Goal: Information Seeking & Learning: Learn about a topic

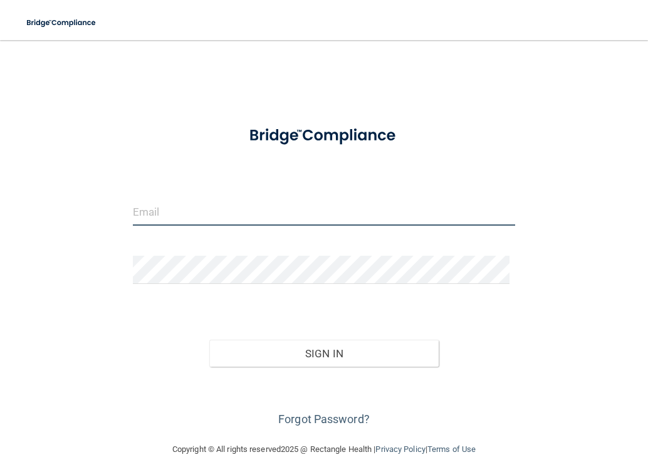
click at [258, 213] on input "email" at bounding box center [324, 211] width 383 height 28
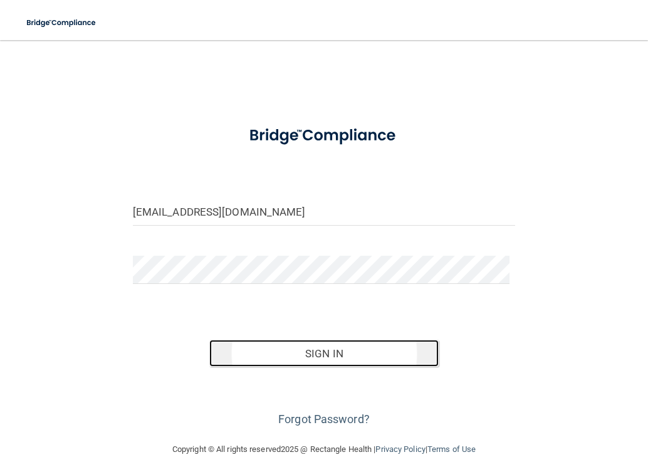
click at [339, 349] on button "Sign In" at bounding box center [323, 354] width 229 height 28
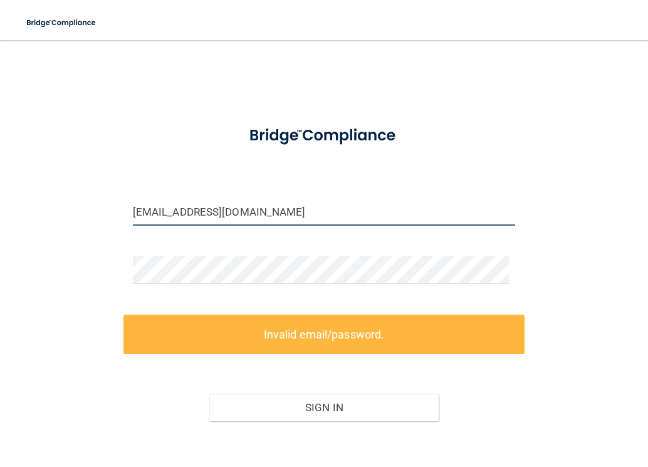
click at [218, 212] on input "jadeluv17088@yaoo.com" at bounding box center [324, 211] width 383 height 28
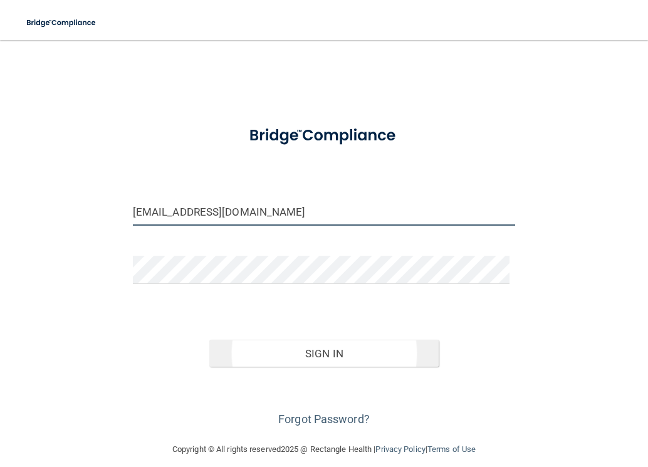
type input "[EMAIL_ADDRESS][DOMAIN_NAME]"
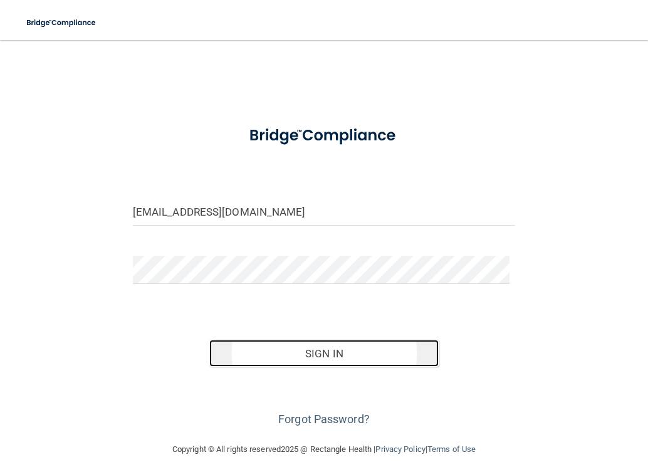
click at [319, 359] on button "Sign In" at bounding box center [323, 354] width 229 height 28
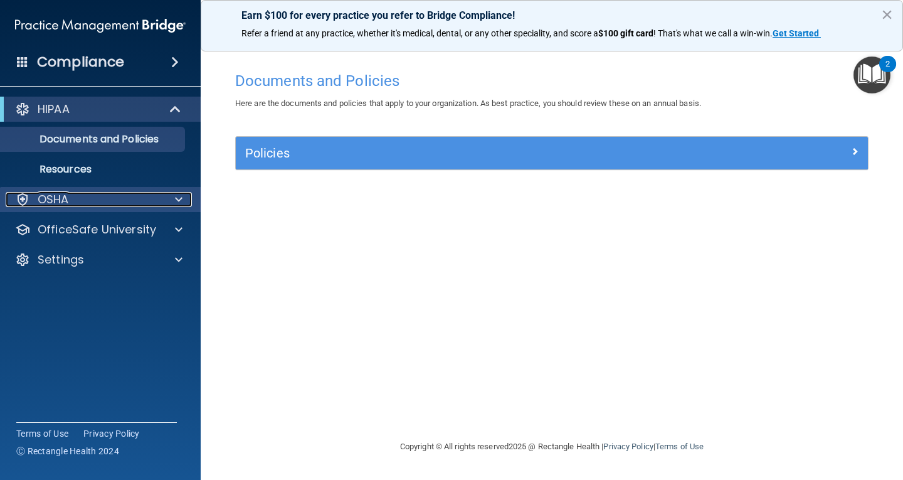
click at [186, 200] on div at bounding box center [176, 199] width 31 height 15
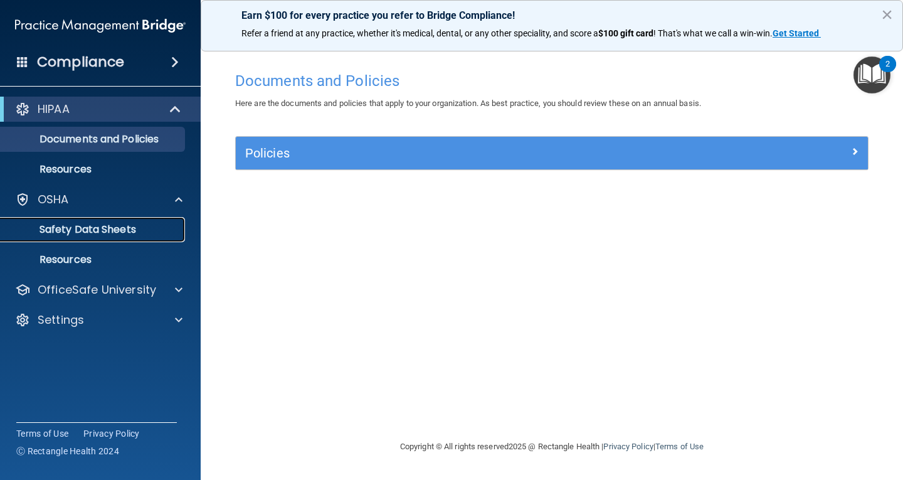
click at [139, 228] on p "Safety Data Sheets" at bounding box center [93, 229] width 171 height 13
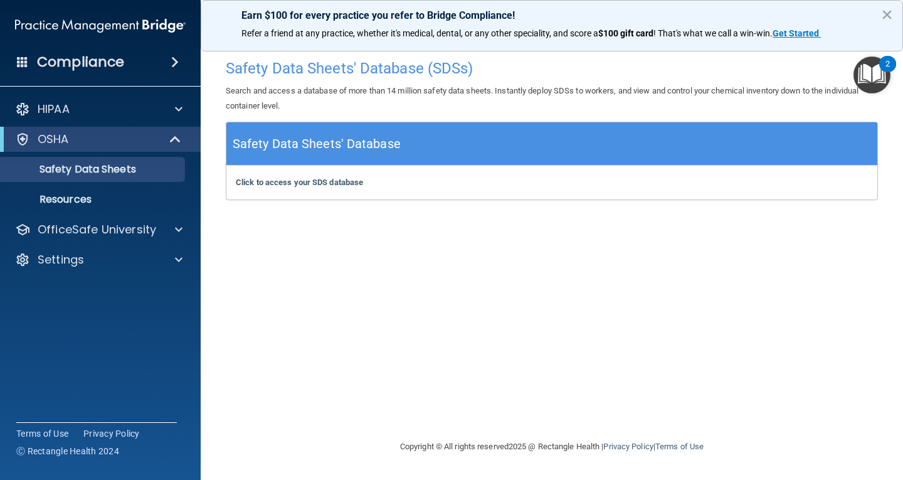
click at [648, 66] on img "Open Resource Center, 2 new notifications" at bounding box center [871, 74] width 37 height 37
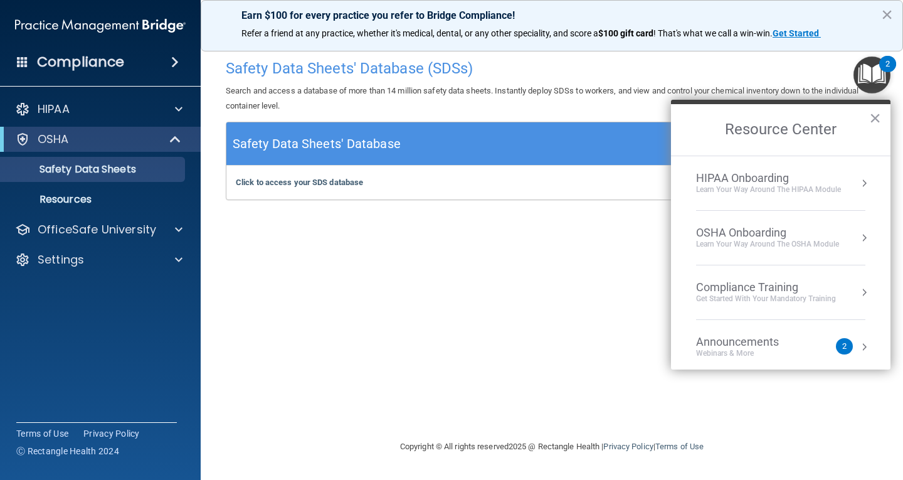
click at [648, 288] on div "Compliance Training" at bounding box center [766, 287] width 140 height 14
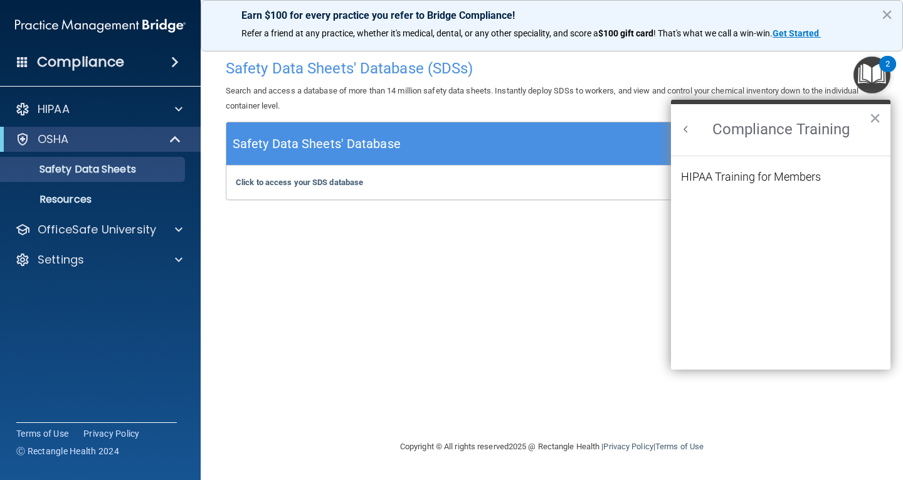
click at [648, 129] on button "Back to Resource Center Home" at bounding box center [686, 129] width 13 height 13
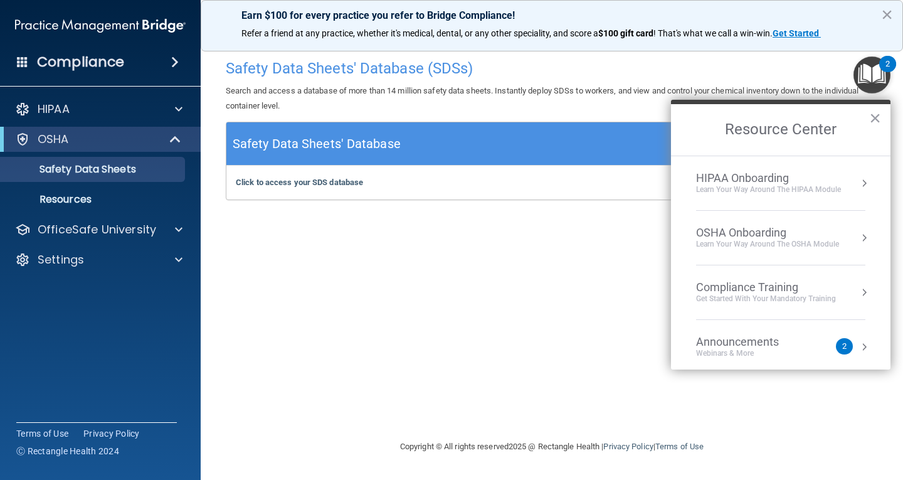
click at [648, 236] on div "OSHA Onboarding" at bounding box center [767, 233] width 143 height 14
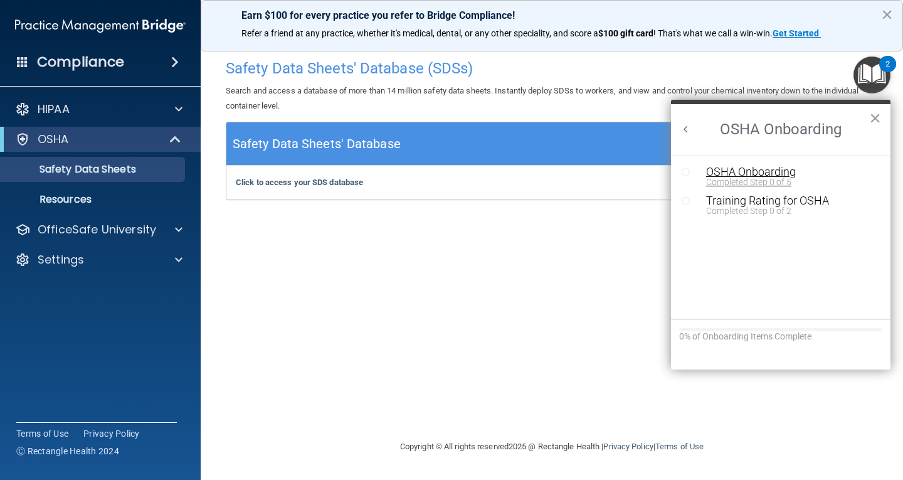
click at [648, 179] on div "Completed Step 0 of 5" at bounding box center [790, 181] width 168 height 9
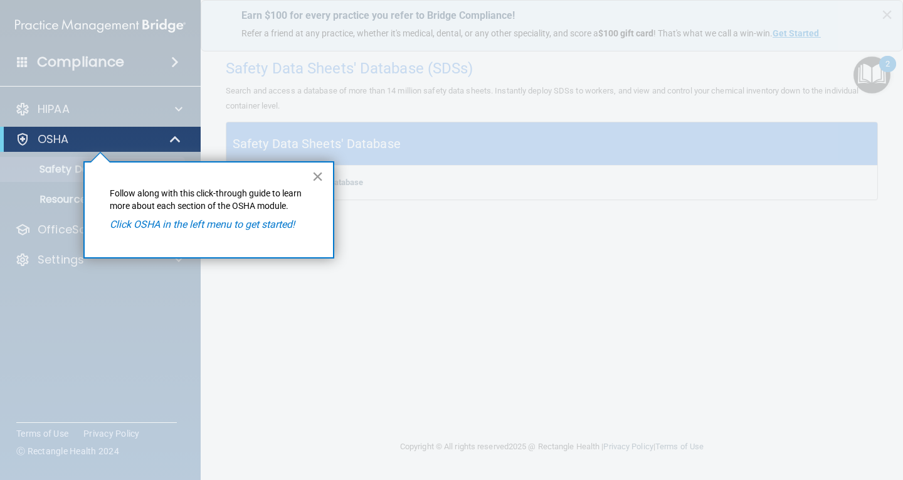
click at [318, 176] on button "×" at bounding box center [318, 176] width 12 height 20
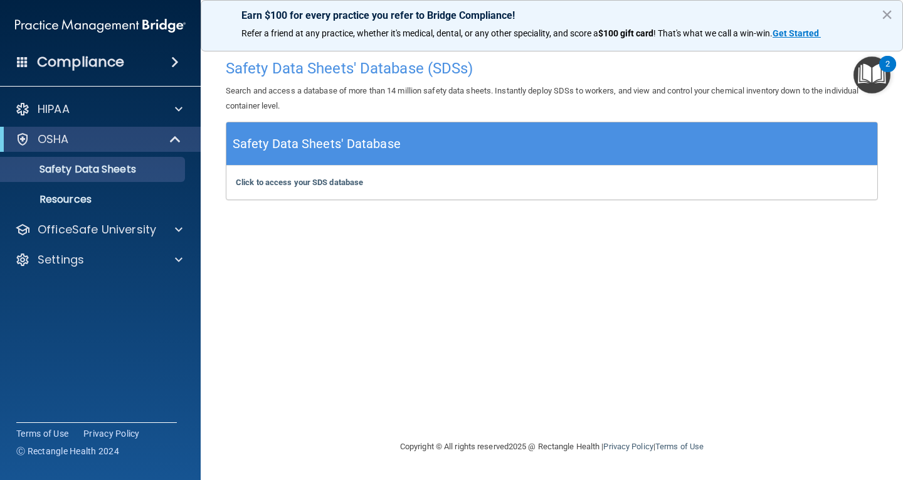
click at [648, 68] on img "Open Resource Center, 2 new notifications" at bounding box center [871, 74] width 37 height 37
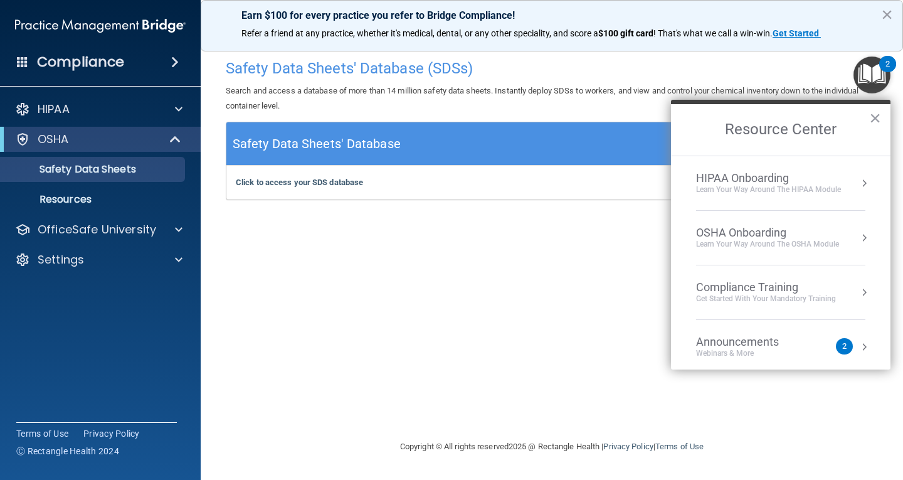
click at [648, 234] on div "OSHA Onboarding" at bounding box center [767, 233] width 143 height 14
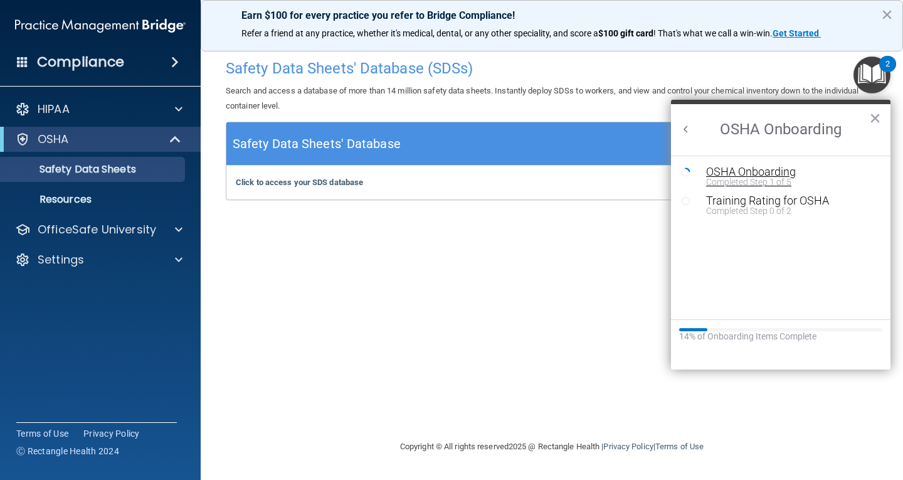
click at [648, 173] on div "OSHA Onboarding" at bounding box center [790, 171] width 168 height 11
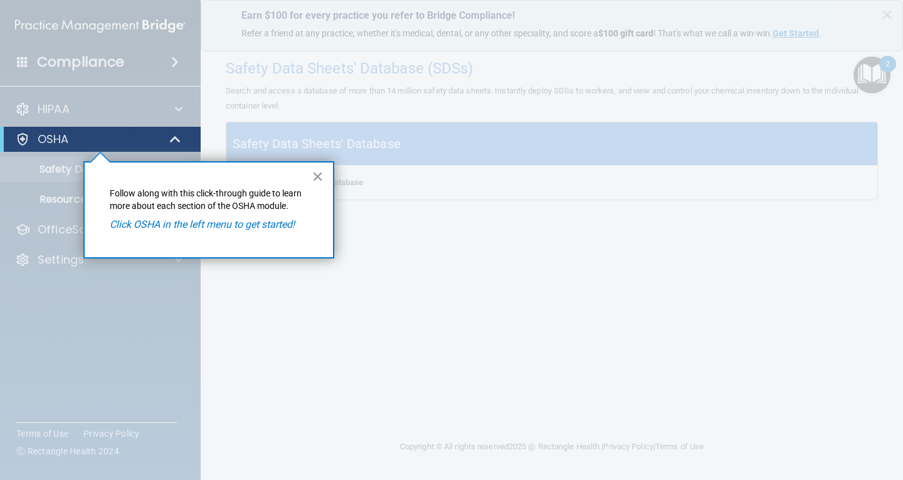
click at [318, 177] on button "×" at bounding box center [318, 176] width 12 height 20
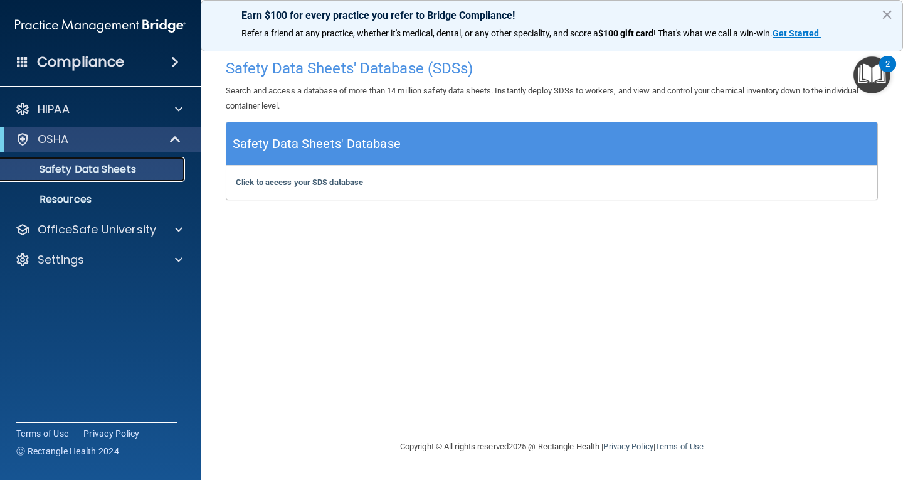
click at [128, 171] on p "Safety Data Sheets" at bounding box center [93, 169] width 171 height 13
click at [112, 172] on p "Safety Data Sheets" at bounding box center [93, 169] width 171 height 13
click at [327, 145] on h5 "Safety Data Sheets' Database" at bounding box center [317, 144] width 168 height 22
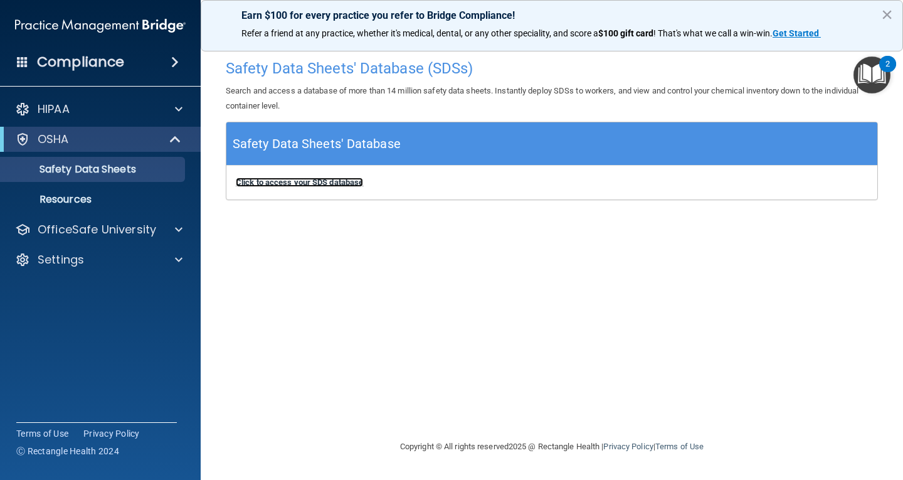
click at [322, 183] on b "Click to access your SDS database" at bounding box center [299, 181] width 127 height 9
click at [51, 138] on p "OSHA" at bounding box center [53, 139] width 31 height 15
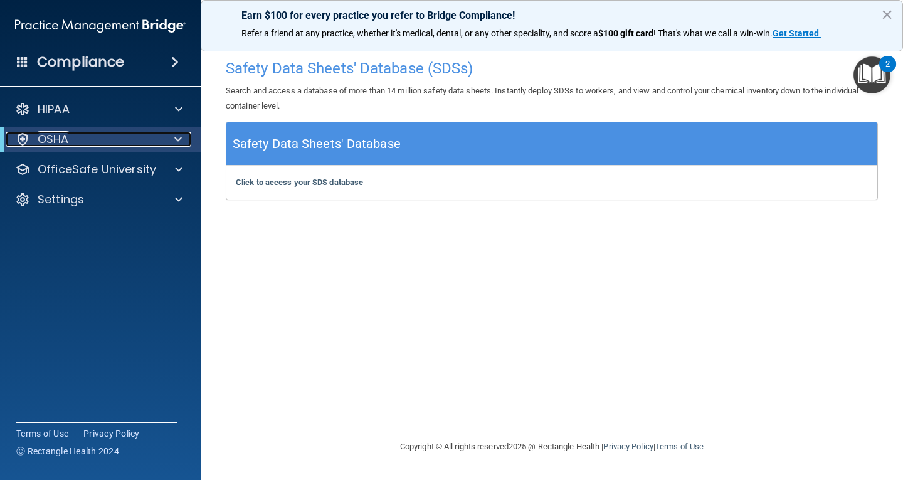
click at [51, 137] on p "OSHA" at bounding box center [53, 139] width 31 height 15
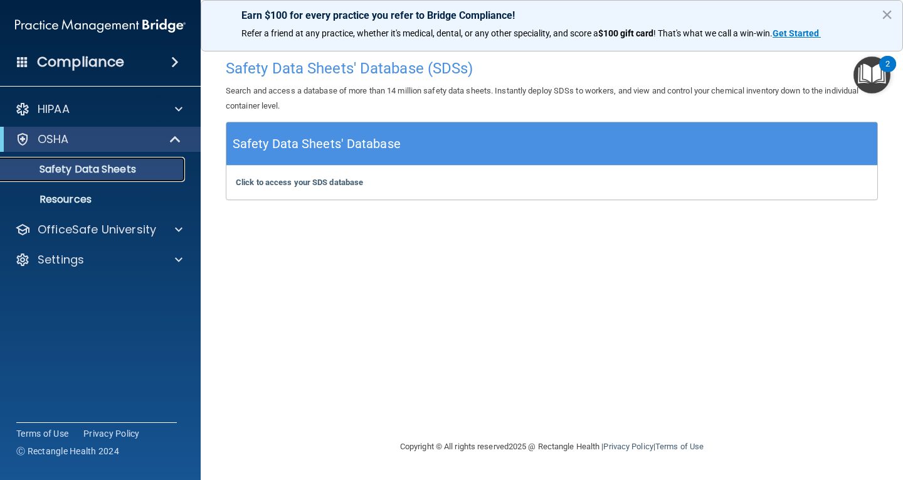
click at [71, 169] on p "Safety Data Sheets" at bounding box center [93, 169] width 171 height 13
click at [60, 194] on p "Resources" at bounding box center [93, 199] width 171 height 13
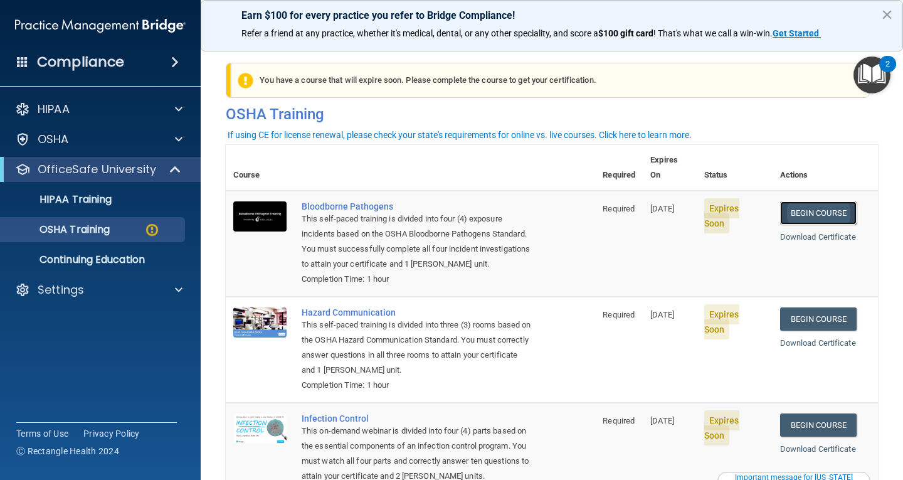
click at [809, 201] on link "Begin Course" at bounding box center [818, 212] width 76 height 23
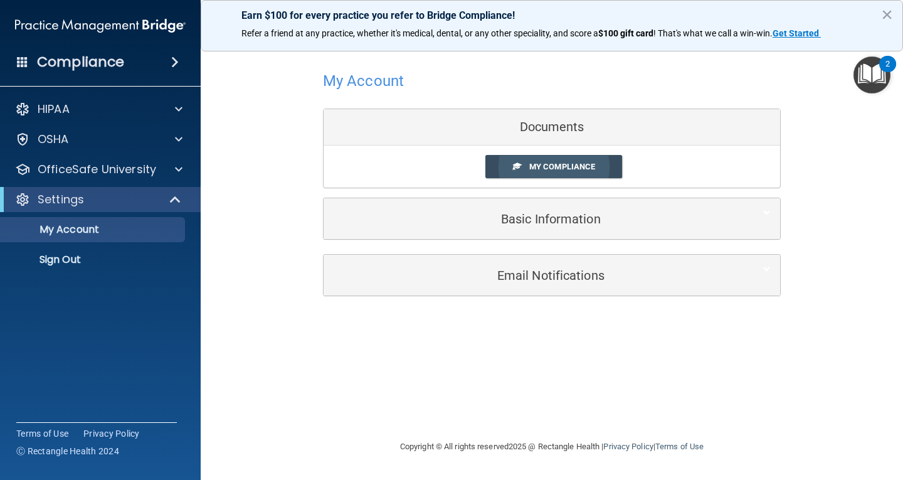
click at [570, 167] on span "My Compliance" at bounding box center [562, 166] width 66 height 9
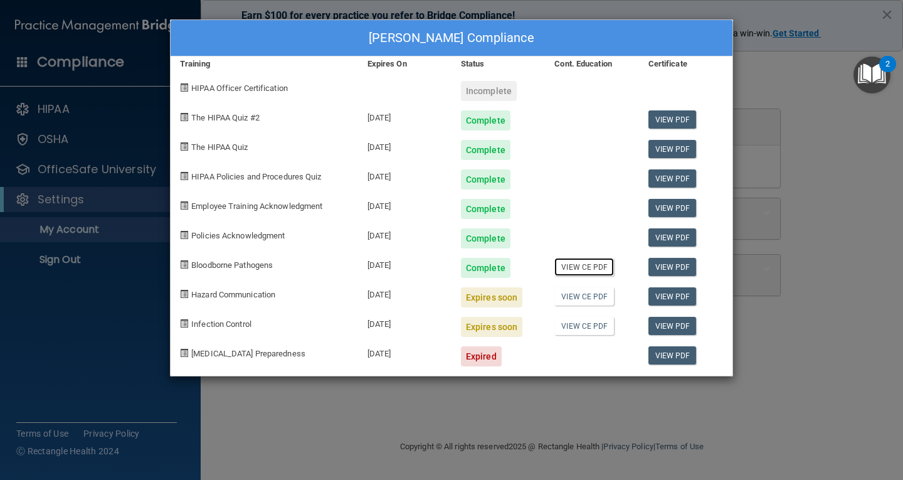
click at [584, 271] on link "View CE PDF" at bounding box center [584, 267] width 60 height 18
click at [875, 113] on div "Rebecca Deckman's Compliance Training Expires On Status Cont. Education Certifi…" at bounding box center [451, 240] width 903 height 480
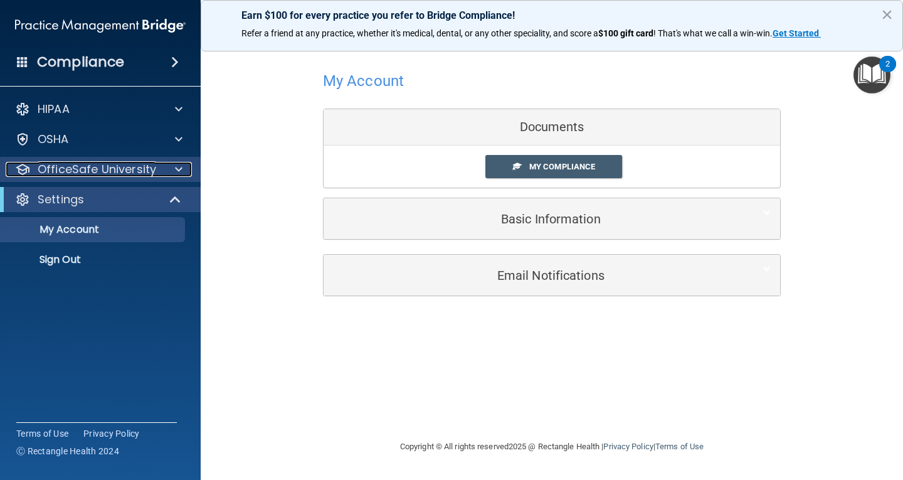
click at [180, 166] on span at bounding box center [179, 169] width 8 height 15
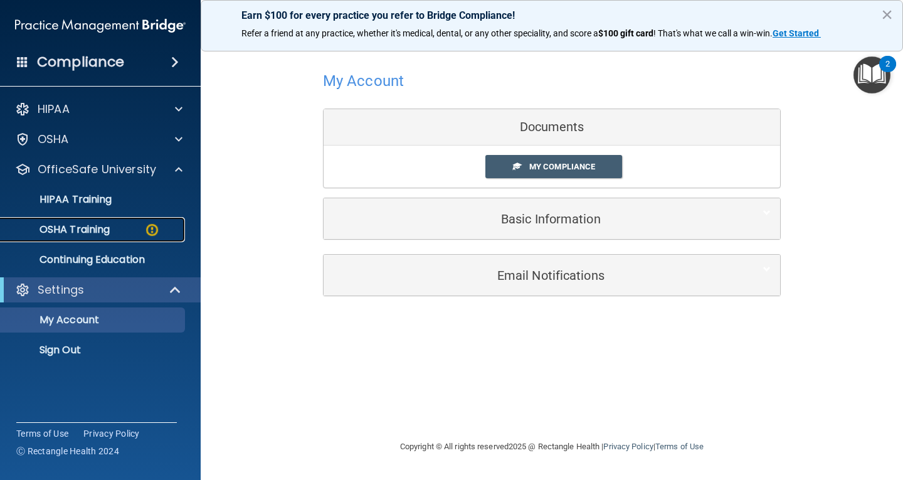
click at [87, 231] on p "OSHA Training" at bounding box center [59, 229] width 102 height 13
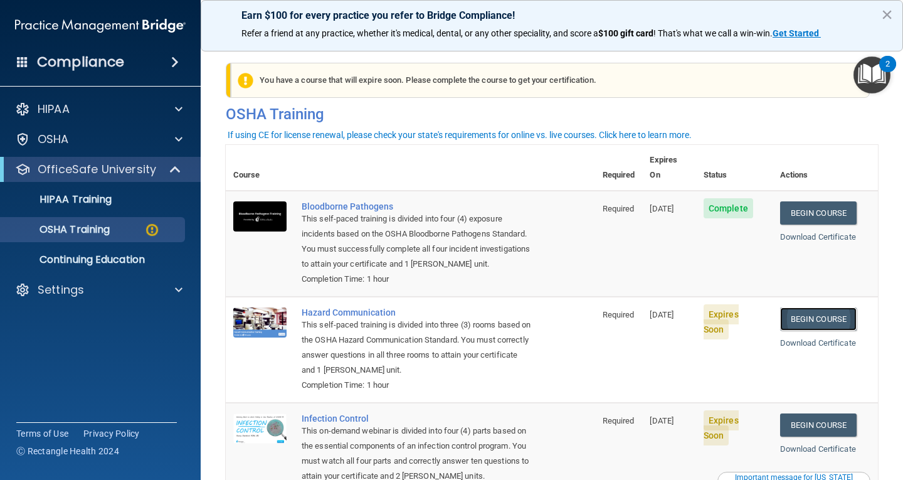
click at [833, 307] on link "Begin Course" at bounding box center [818, 318] width 76 height 23
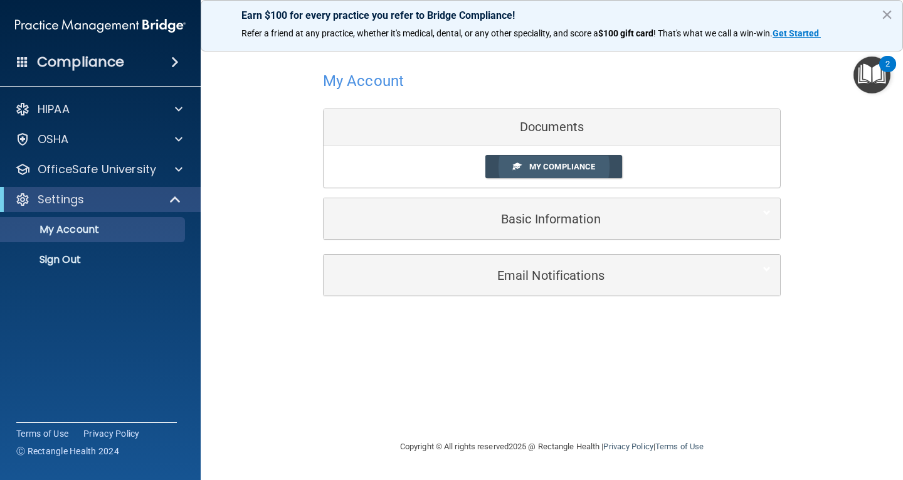
click at [577, 171] on span "My Compliance" at bounding box center [562, 166] width 66 height 9
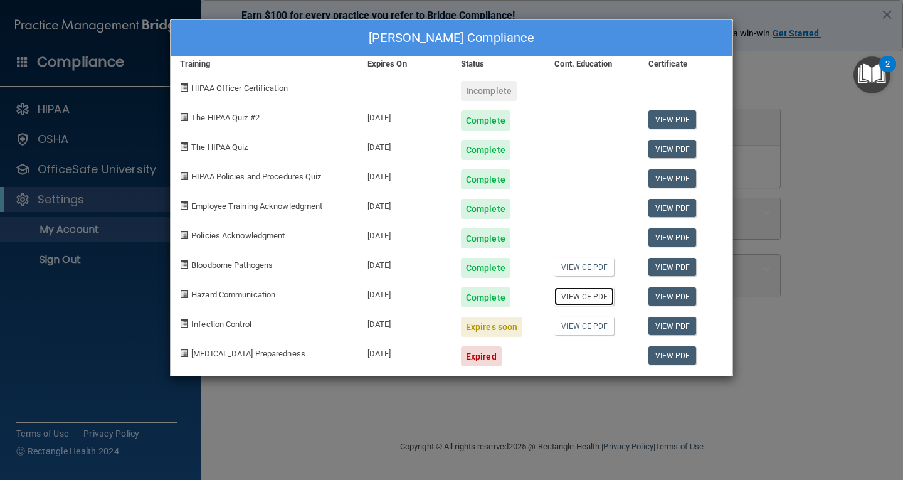
click at [589, 297] on link "View CE PDF" at bounding box center [584, 296] width 60 height 18
